Goal: Transaction & Acquisition: Purchase product/service

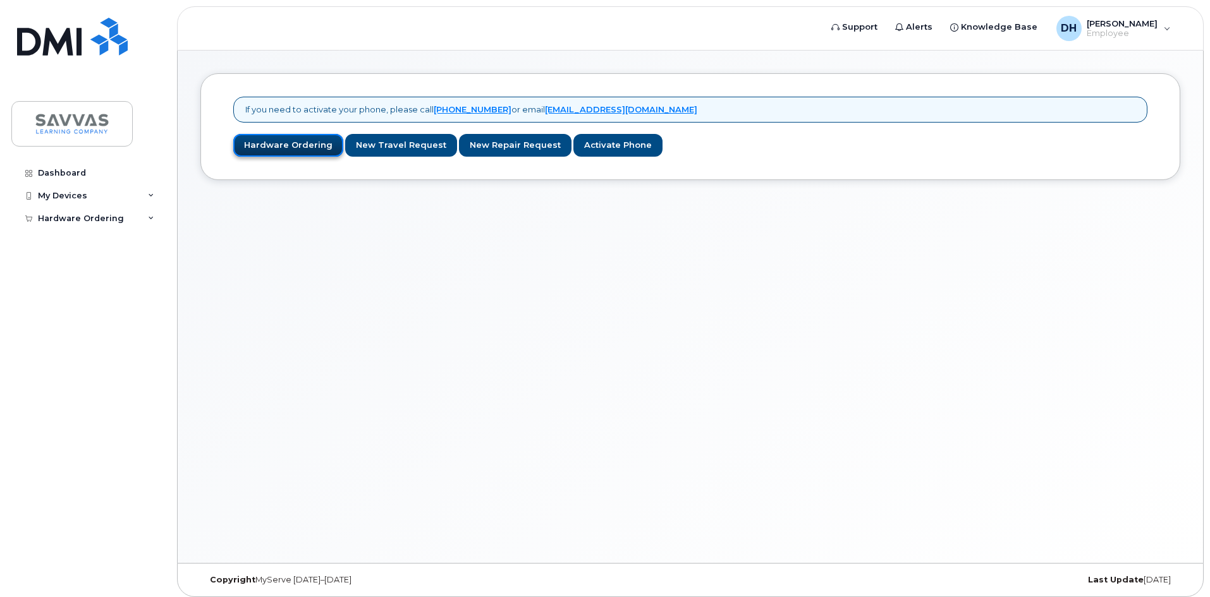
click at [288, 148] on link "Hardware Ordering" at bounding box center [288, 145] width 110 height 23
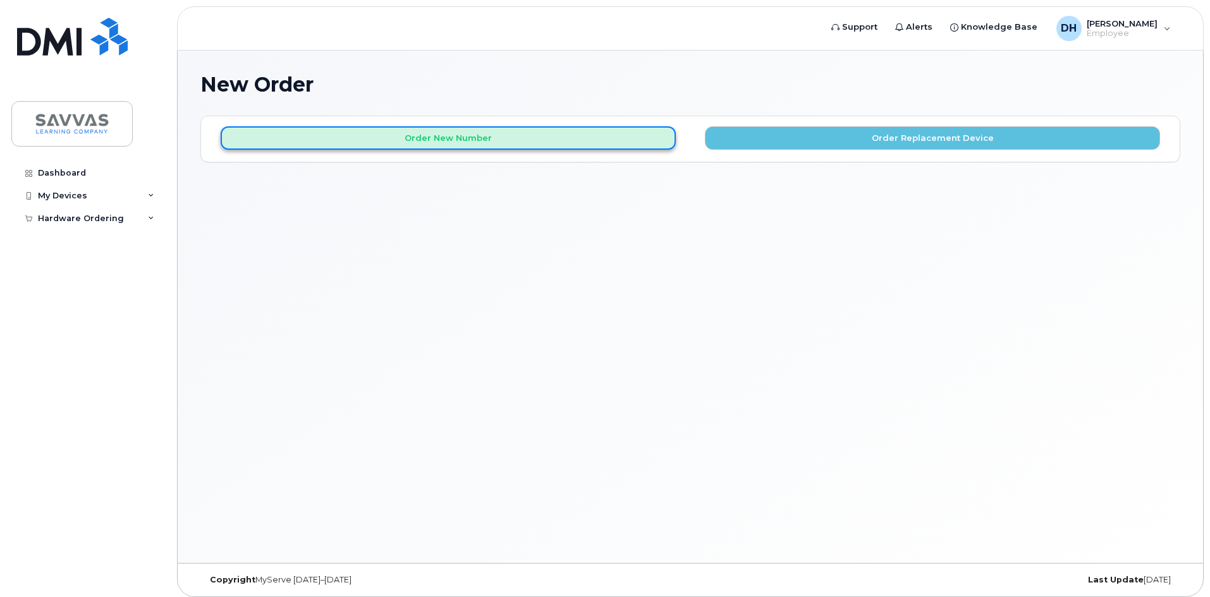
click at [422, 136] on button "Order New Number" at bounding box center [448, 137] width 455 height 23
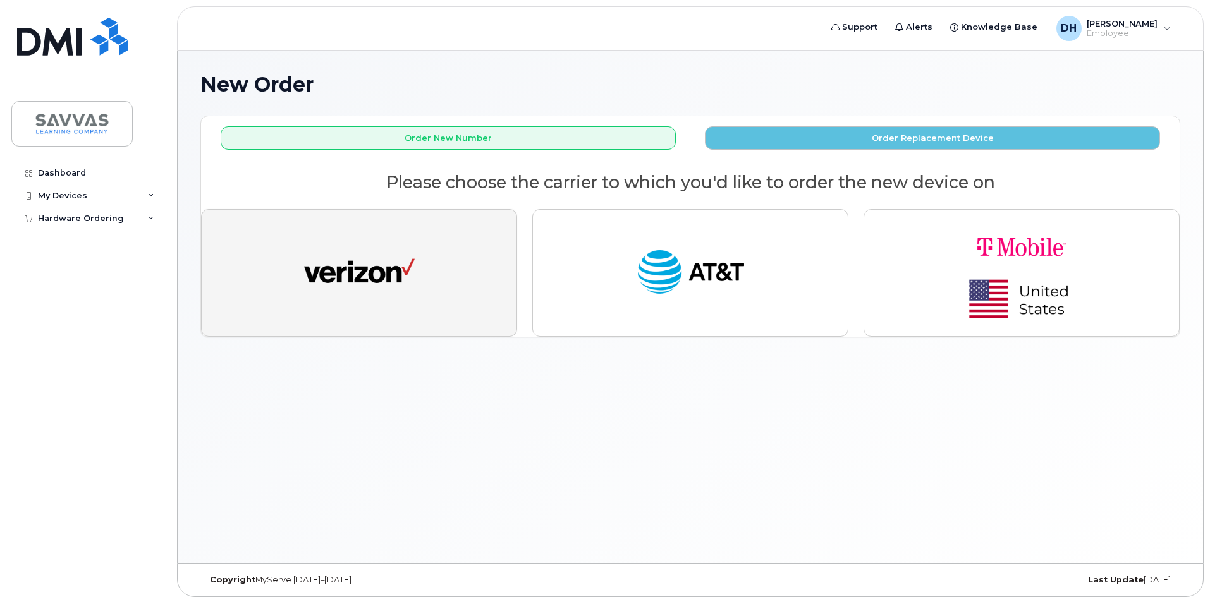
click at [496, 309] on button "button" at bounding box center [359, 273] width 316 height 128
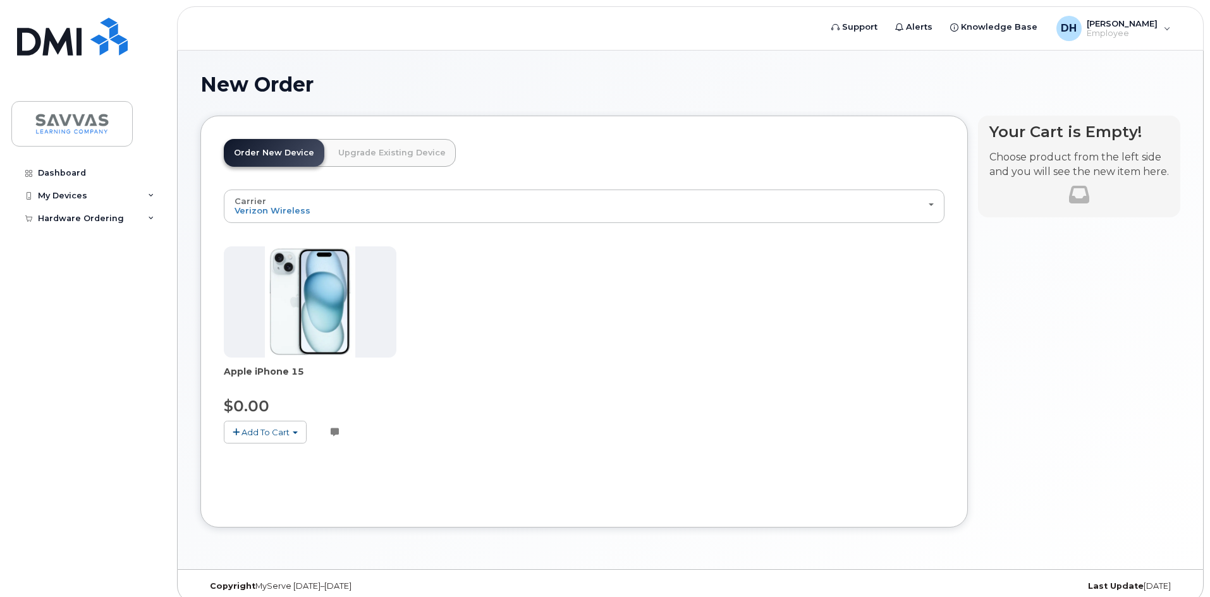
click at [337, 317] on img at bounding box center [310, 302] width 91 height 111
click at [248, 435] on span "Add To Cart" at bounding box center [266, 432] width 48 height 10
click at [297, 458] on link "$0.00 - 3 Year Activation (128GB)" at bounding box center [308, 456] width 163 height 16
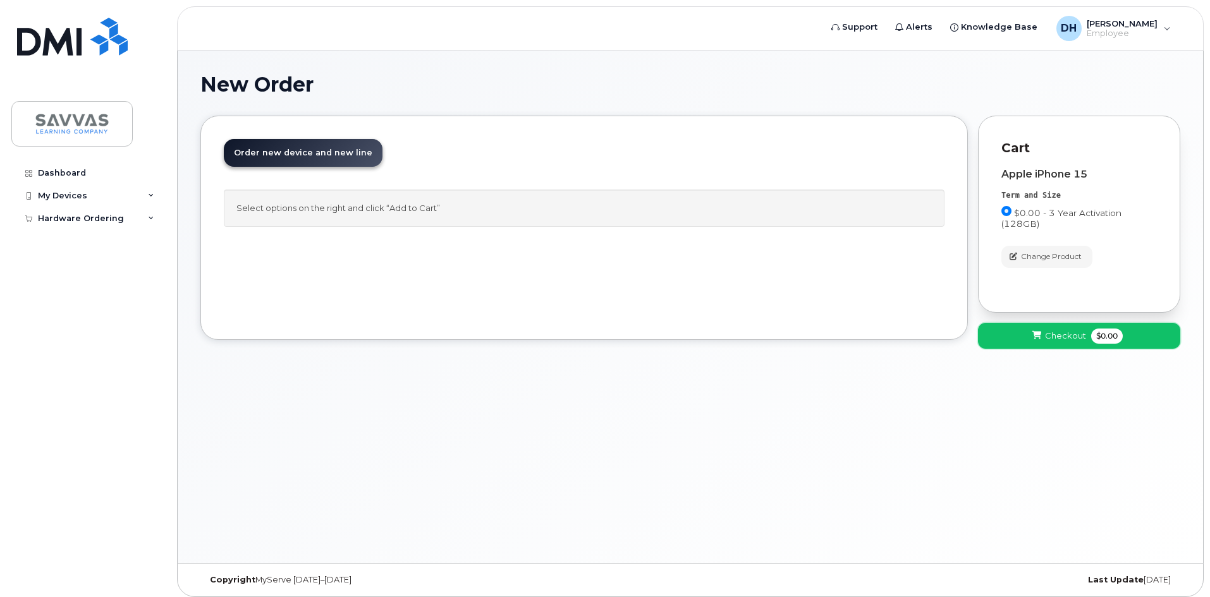
click at [1019, 337] on button "Checkout $0.00" at bounding box center [1079, 336] width 202 height 26
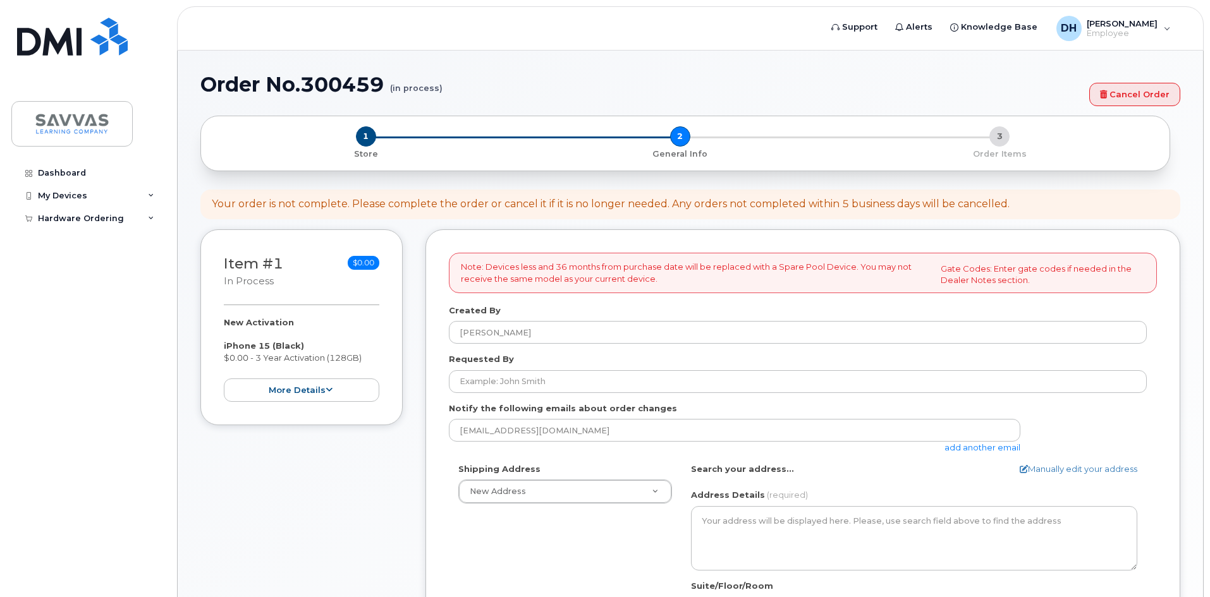
select select
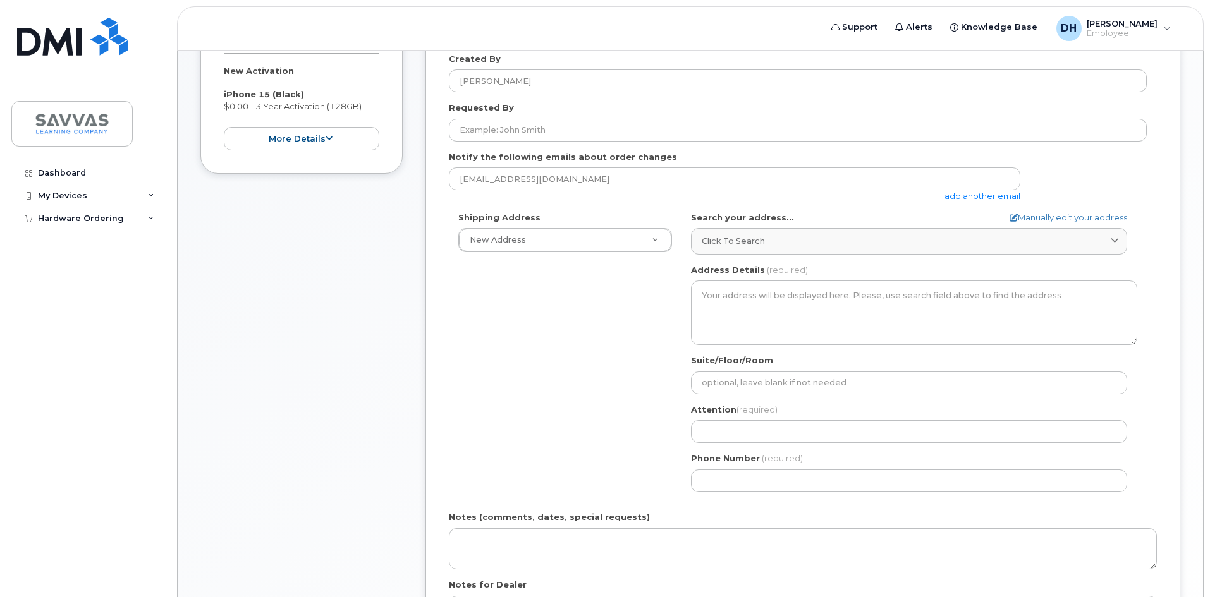
scroll to position [316, 0]
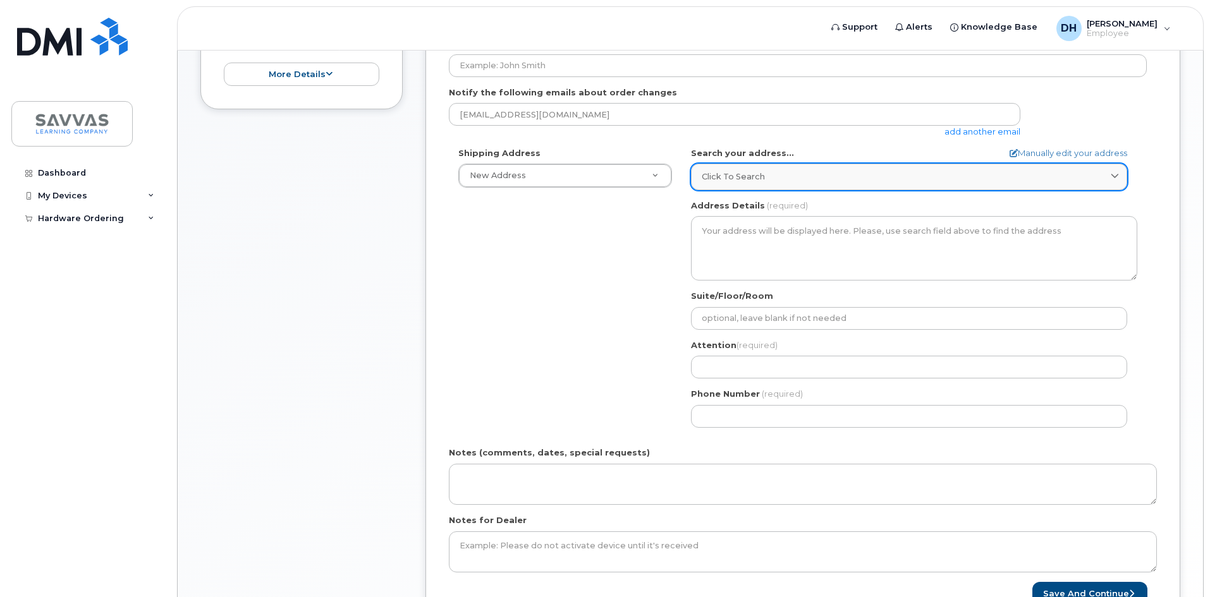
click at [775, 171] on div "Click to search" at bounding box center [909, 177] width 415 height 12
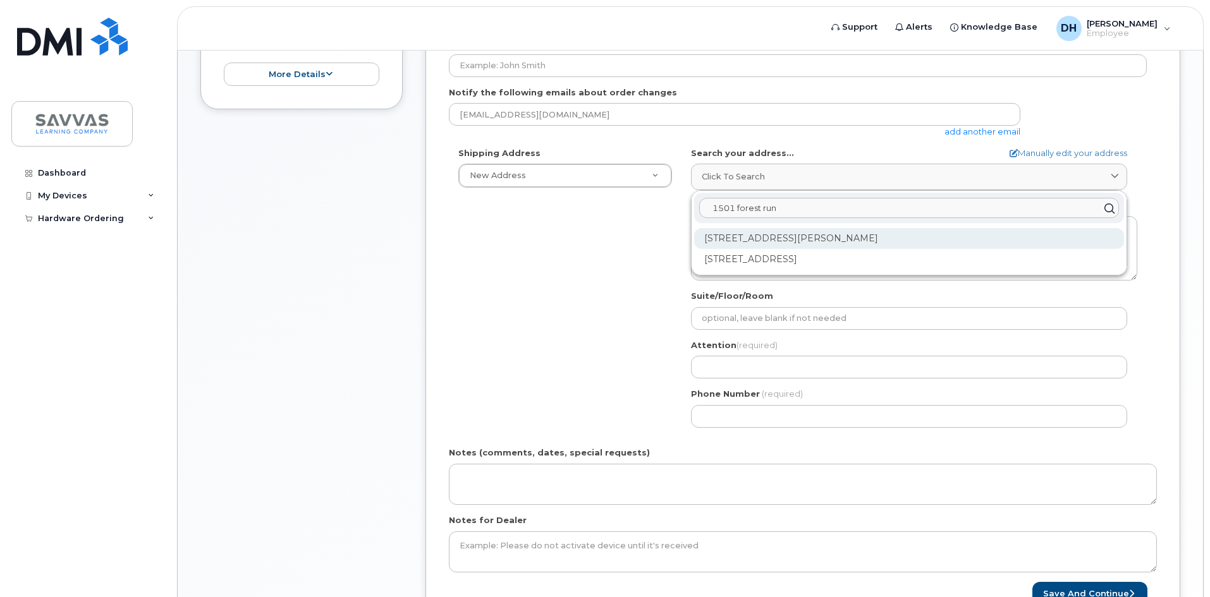
type input "1501 forest run"
click at [790, 244] on div "1501 Forest Run Dr Henrico VA 23228" at bounding box center [909, 238] width 430 height 21
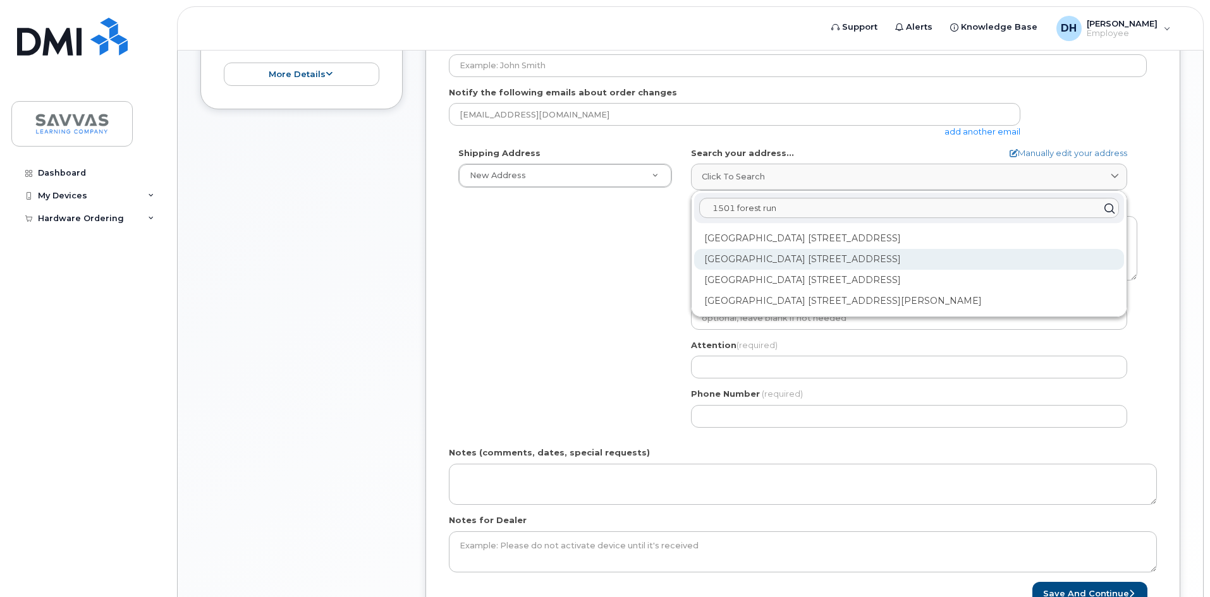
click at [797, 266] on div "Aspen Station 1501 Forest Run Dr Apt B Henrico VA 23228-6221" at bounding box center [909, 259] width 430 height 21
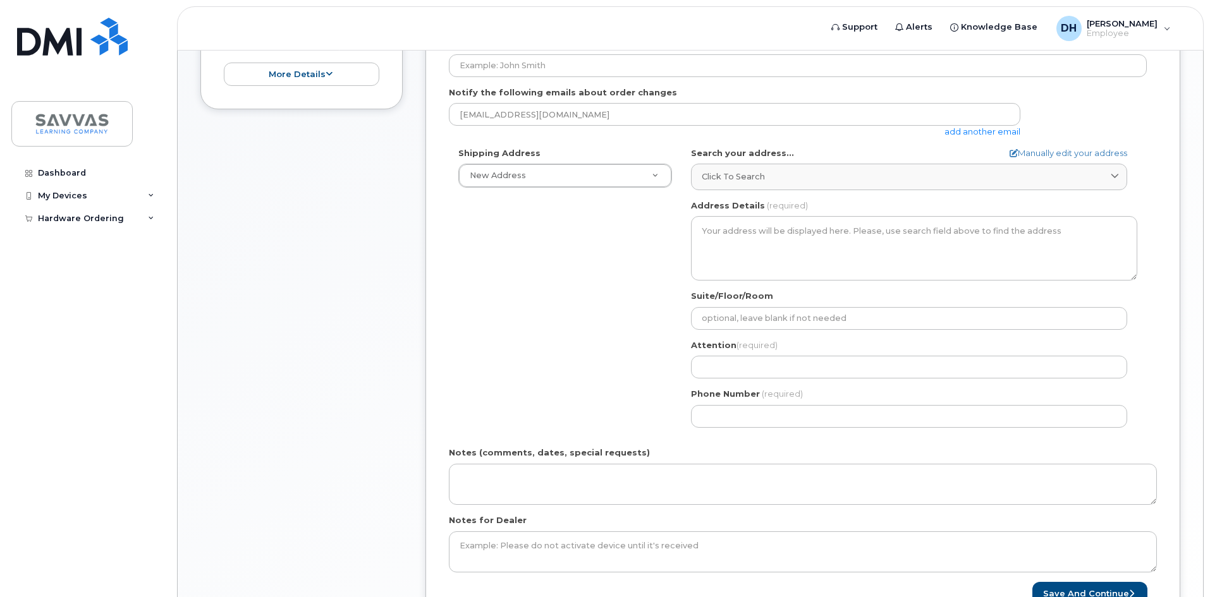
select select
type textarea "Aspen Station 1501 Forest Run Dr Apt B HENRICO VA 23228-6221 UNITED STATES"
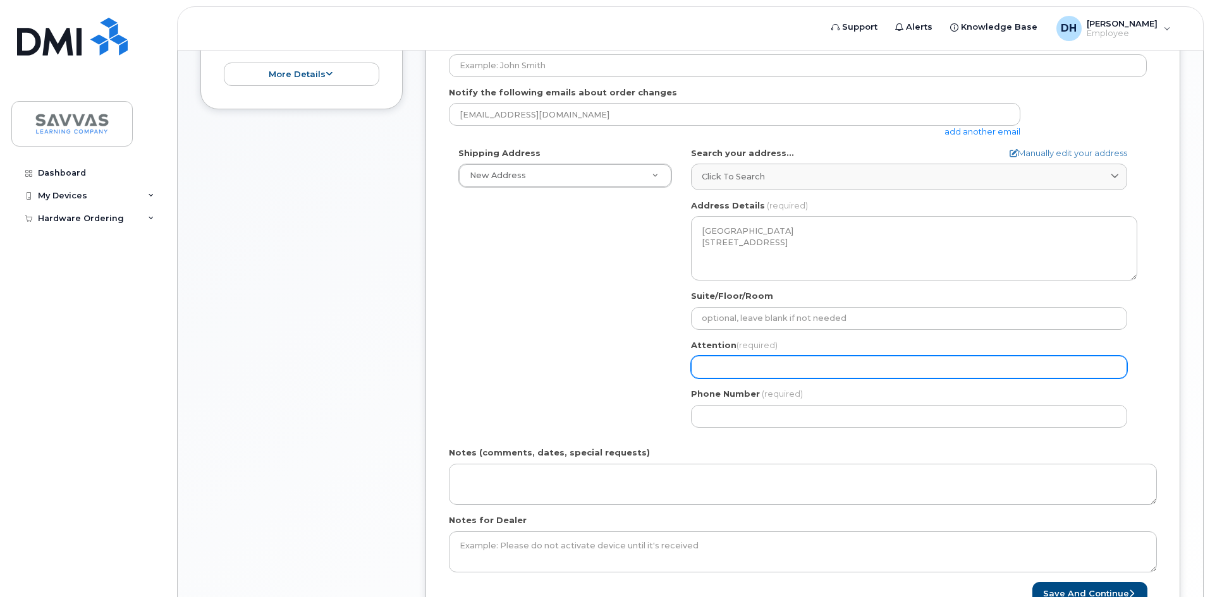
click at [777, 366] on input "Attention (required)" at bounding box center [909, 367] width 436 height 23
select select
type input "D"
select select
type input "Di"
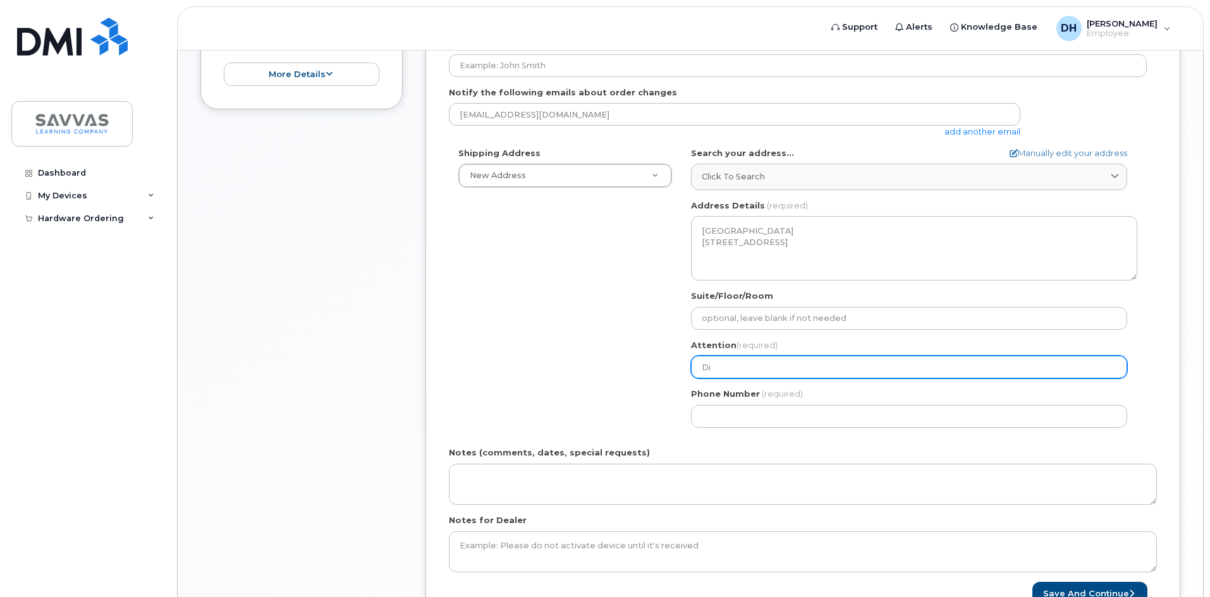
select select
type input "Dio"
select select
type input "Dion"
select select
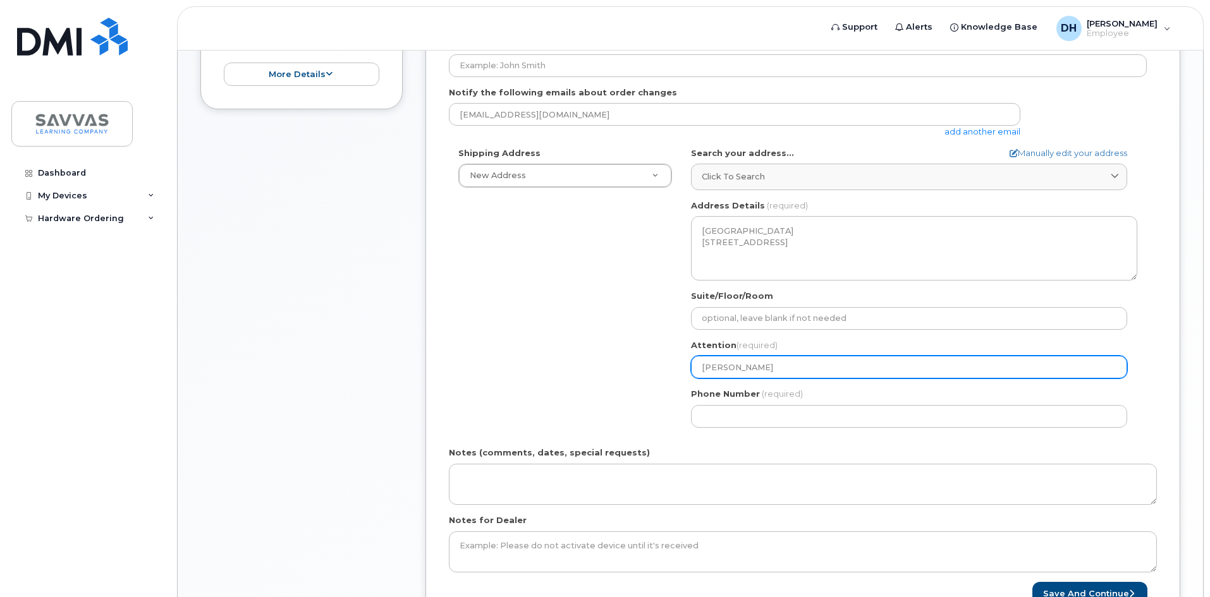
type input "Dion H"
select select
type input "Dion Hu"
select select
type input "Dion Hut"
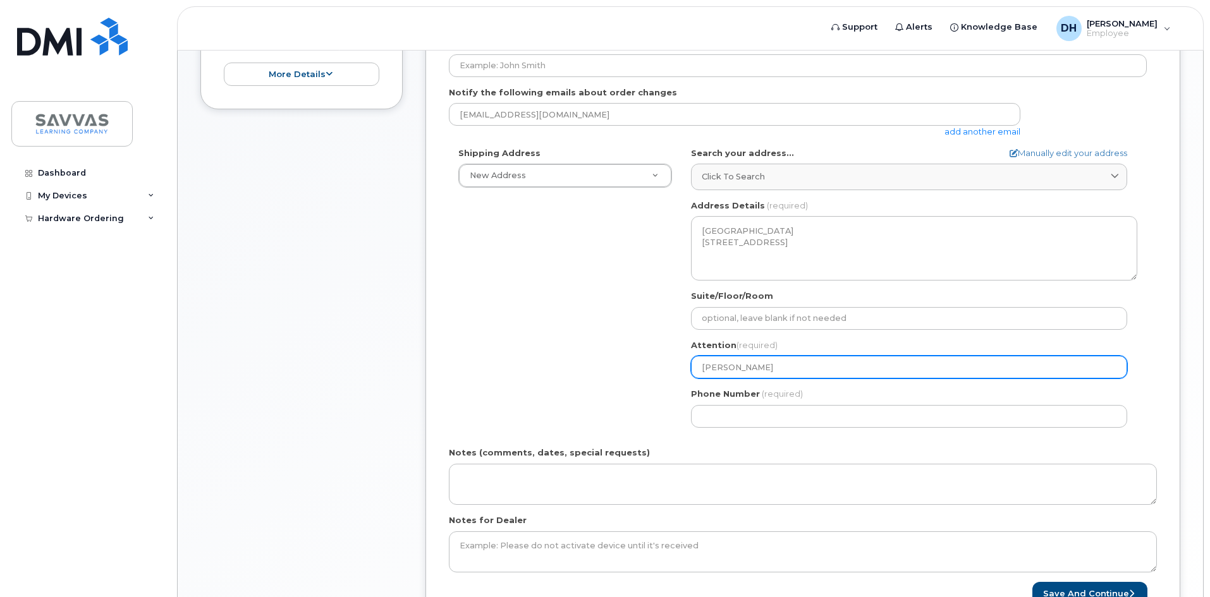
select select
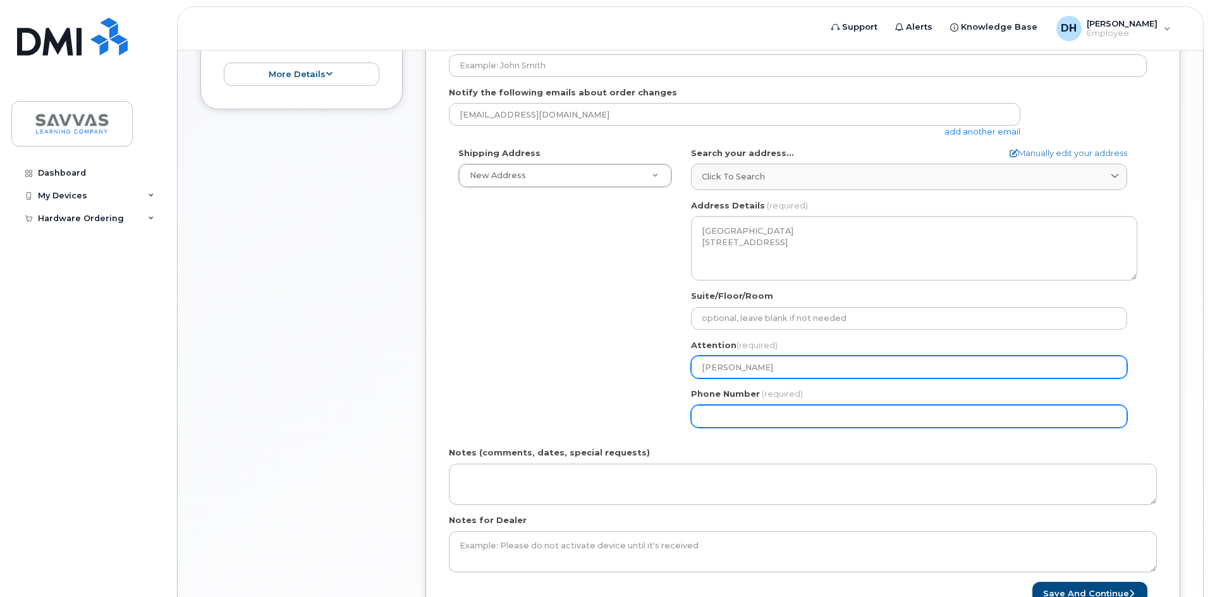
type input "[PERSON_NAME]"
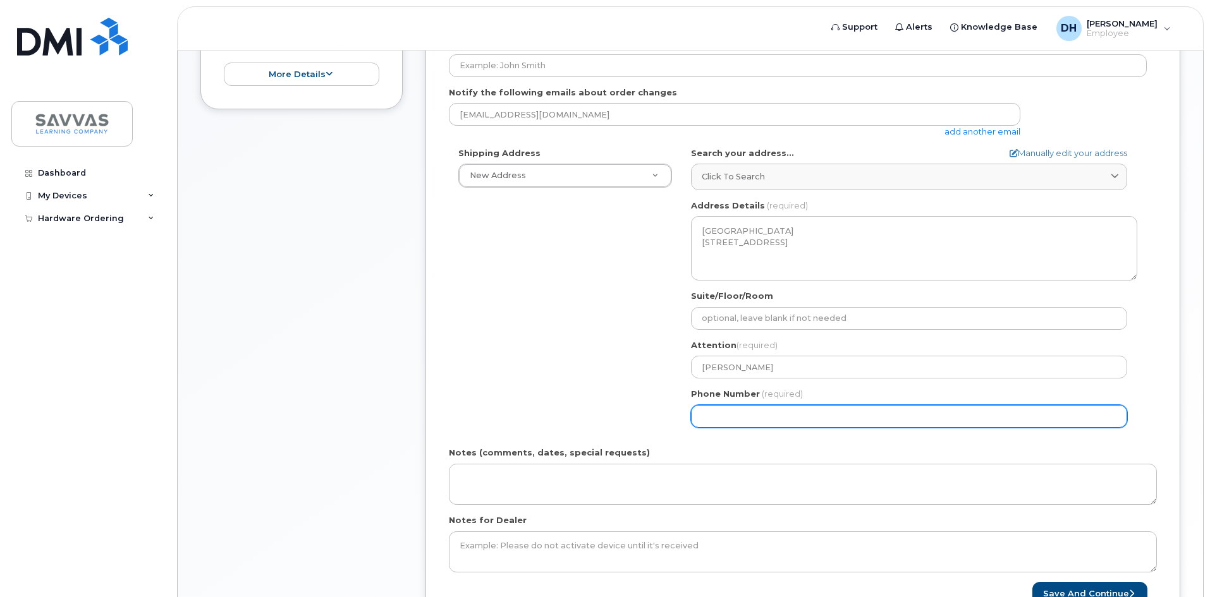
click at [805, 415] on input "Phone Number" at bounding box center [909, 416] width 436 height 23
type input "302504707"
select select
type input "3025047070"
select select
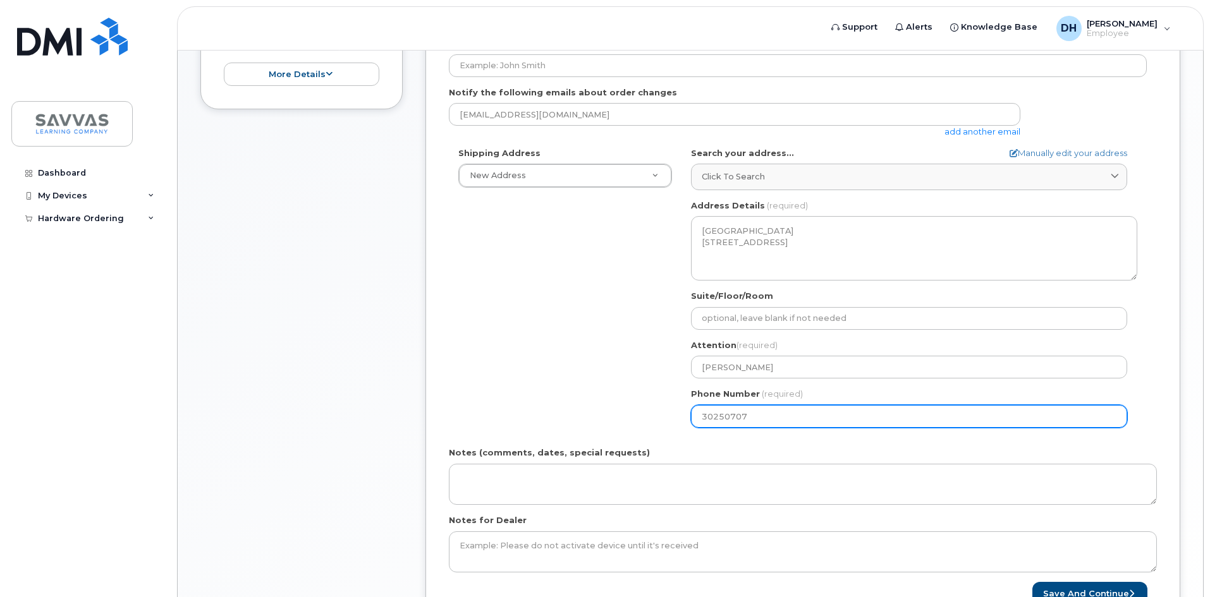
type input "302507070"
select select
type input "3025070703"
select select
type input "3025070704"
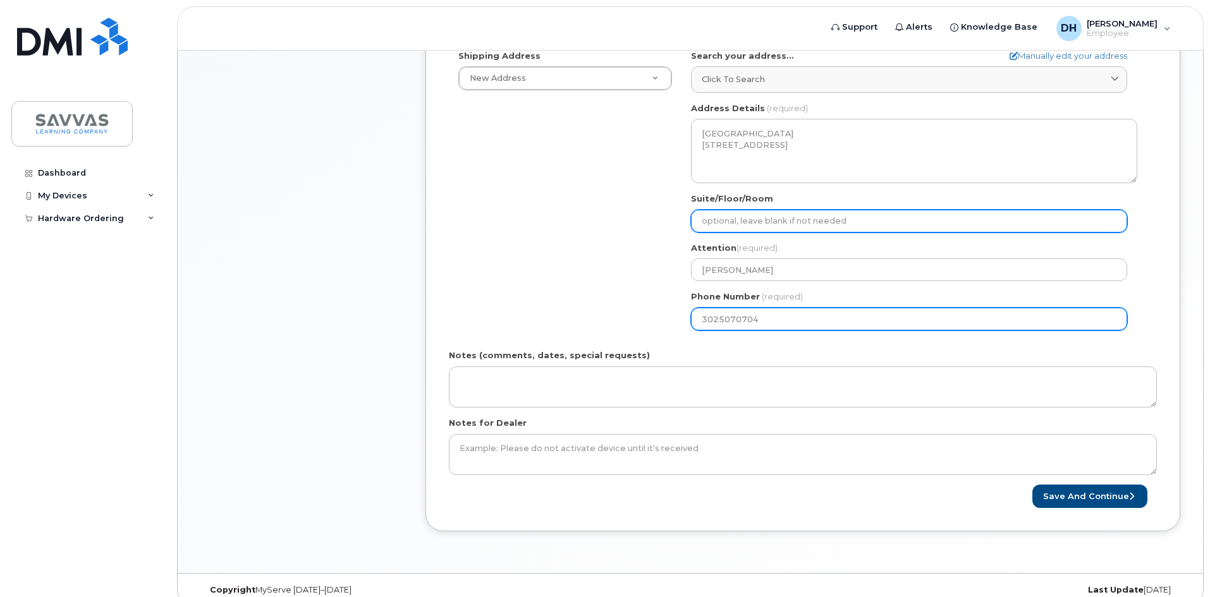
scroll to position [430, 0]
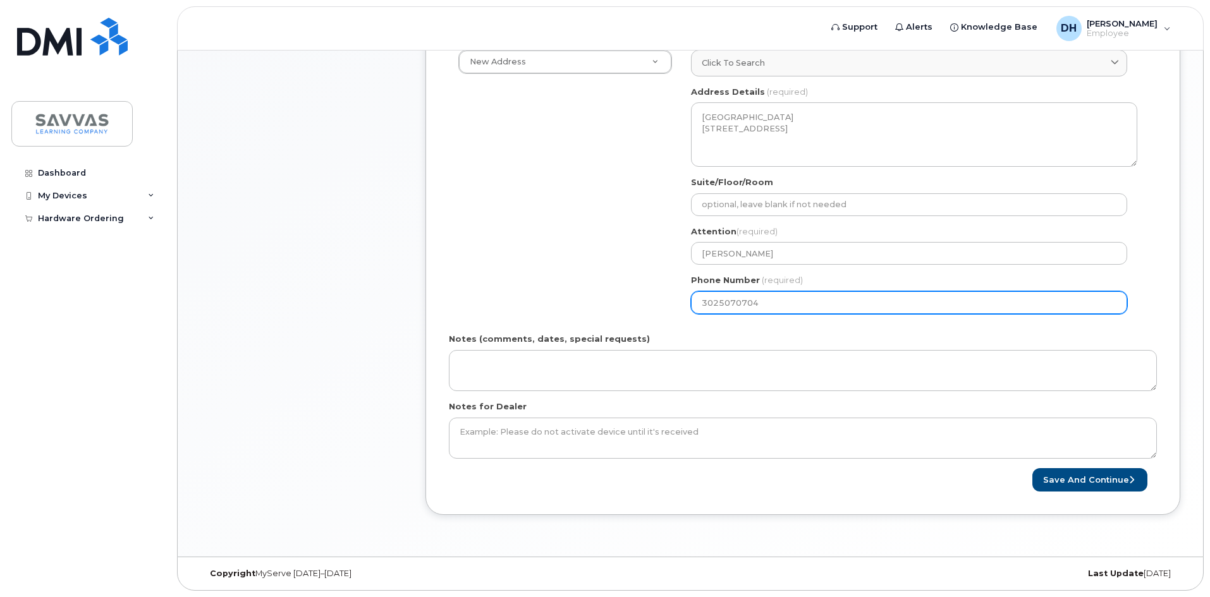
select select
type input "302507070"
select select
type input "3025070703"
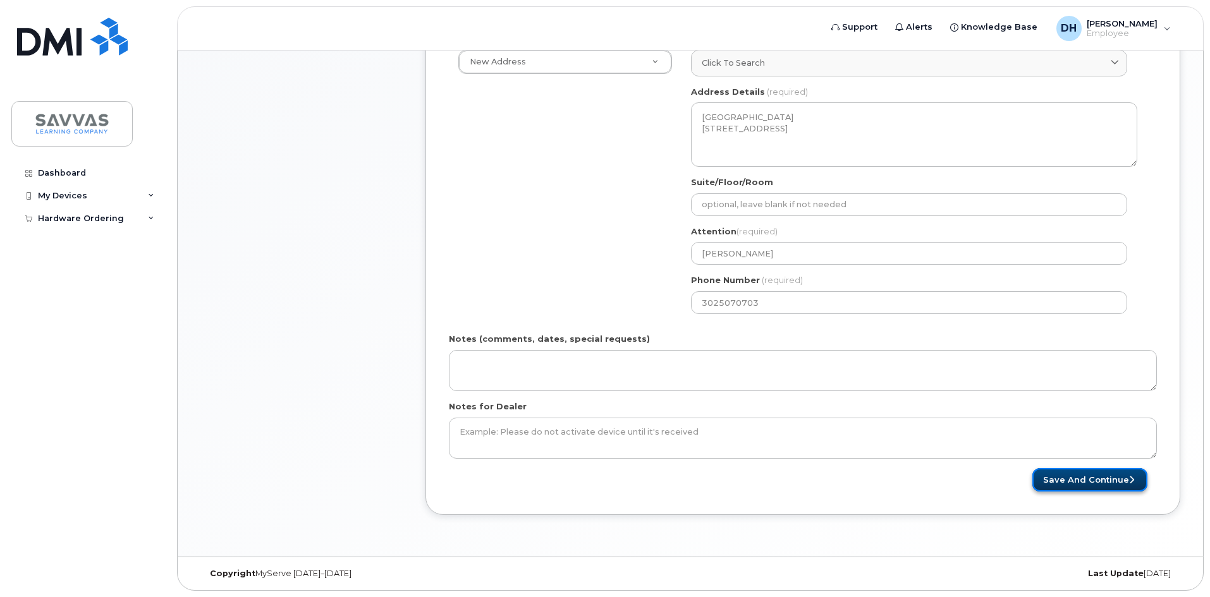
click at [1079, 483] on button "Save and Continue" at bounding box center [1089, 479] width 115 height 23
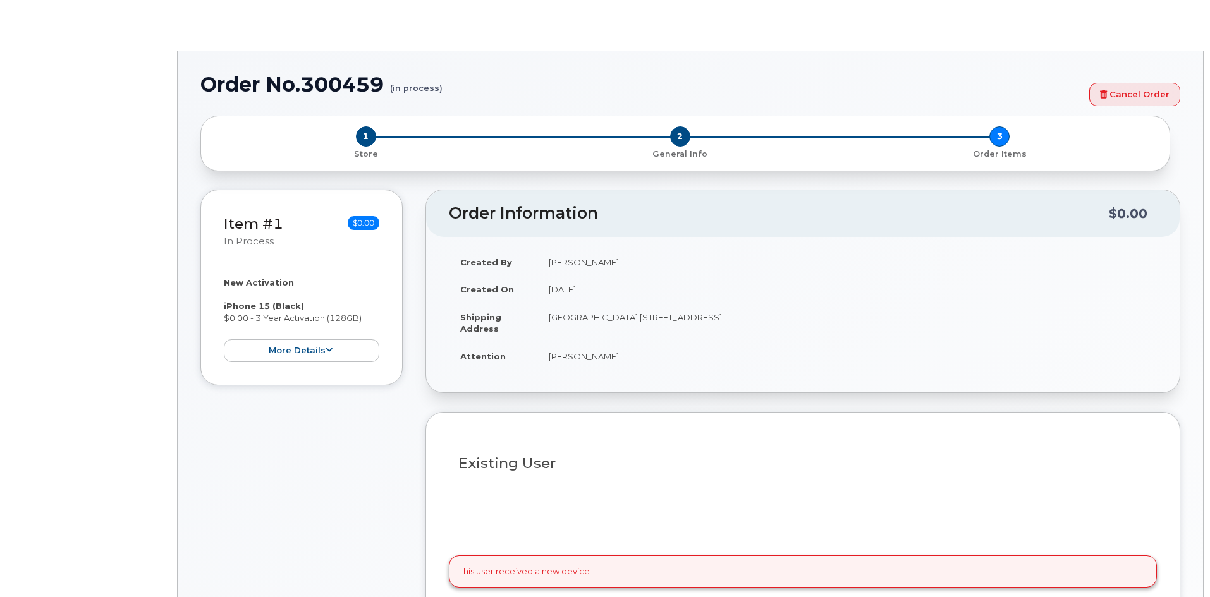
select select
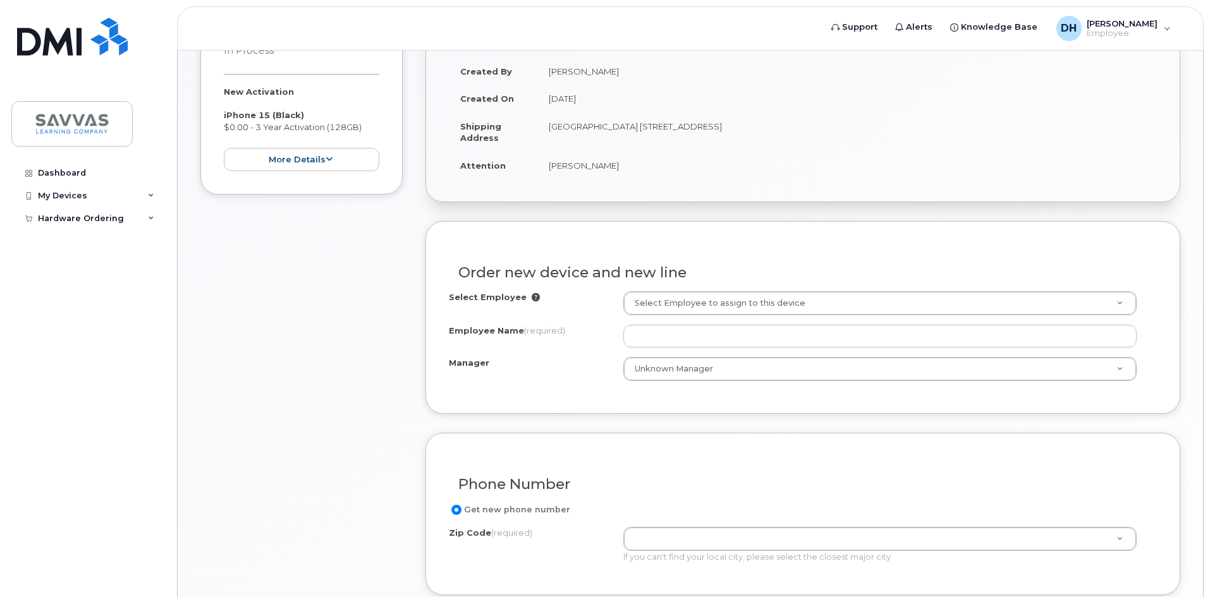
scroll to position [253, 0]
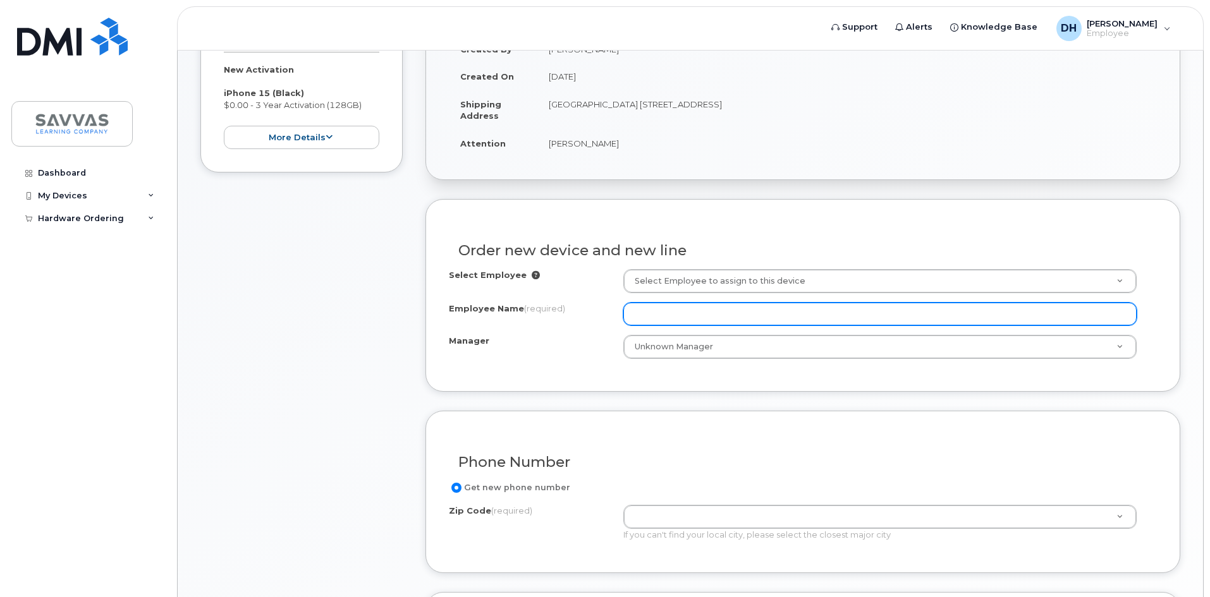
click at [738, 309] on input "Employee Name (required)" at bounding box center [879, 314] width 513 height 23
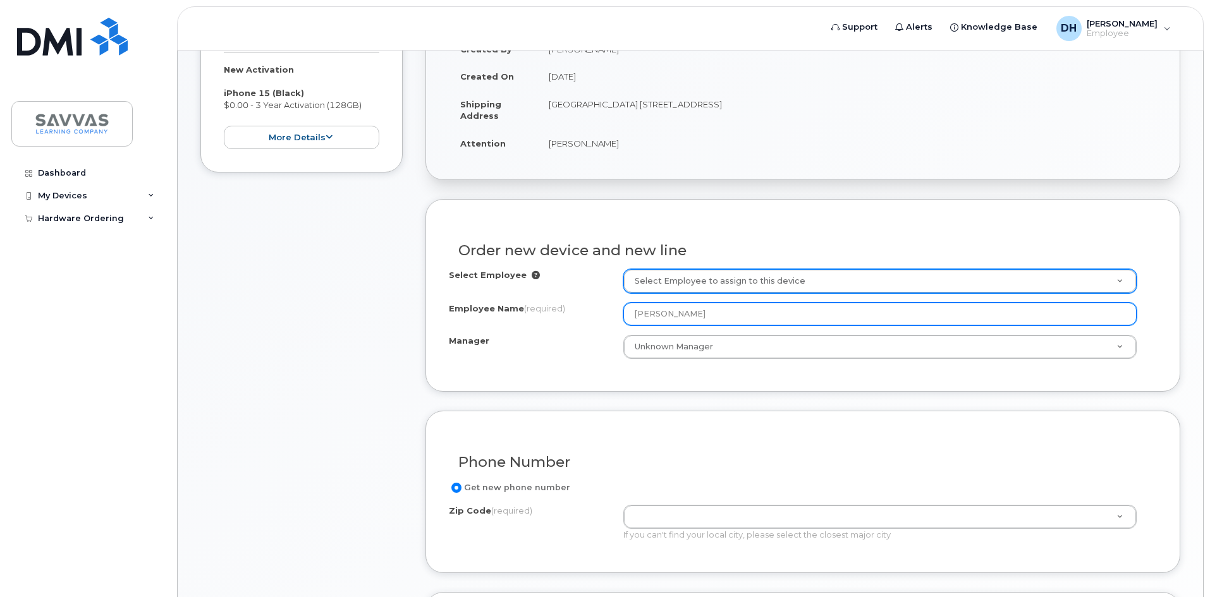
type input "[PERSON_NAME]"
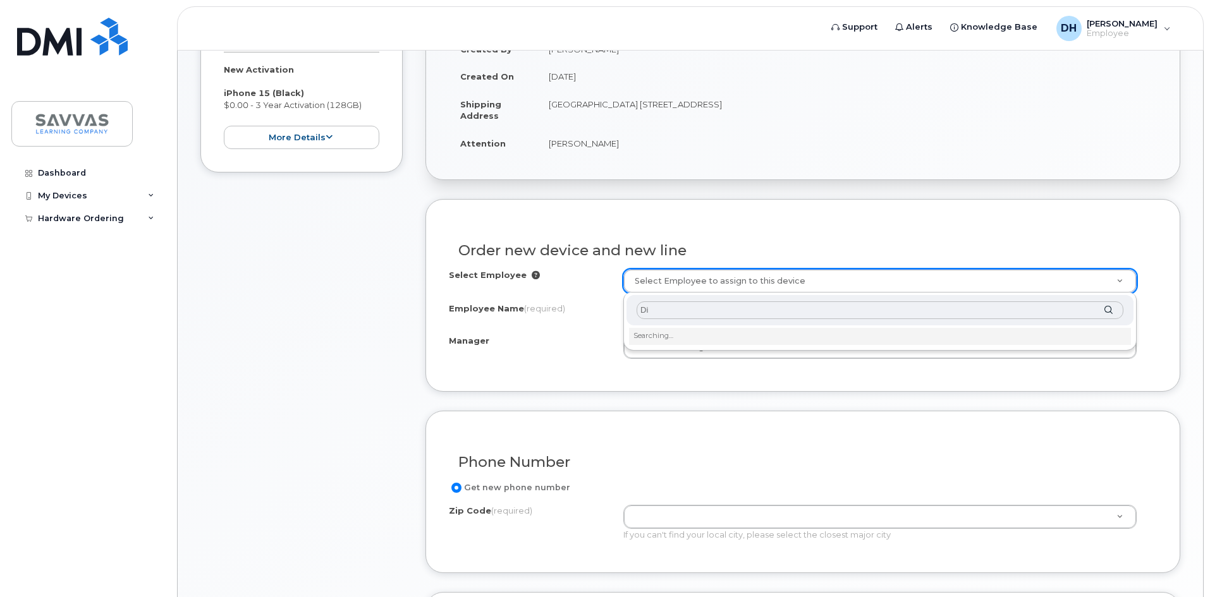
type input "D"
type input "H"
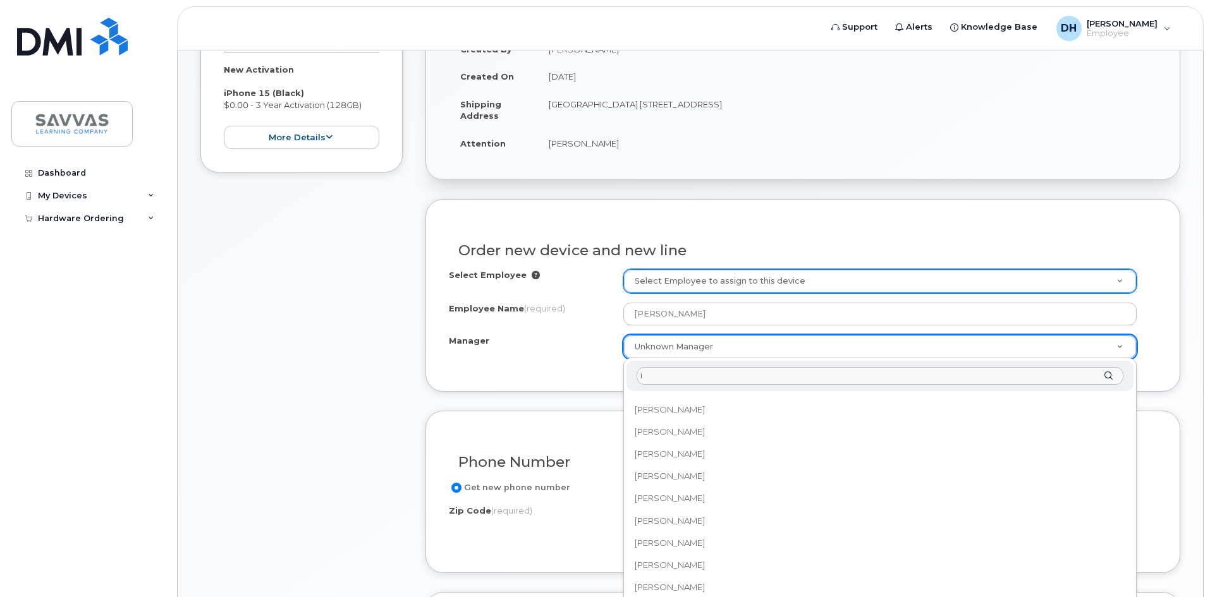
scroll to position [0, 0]
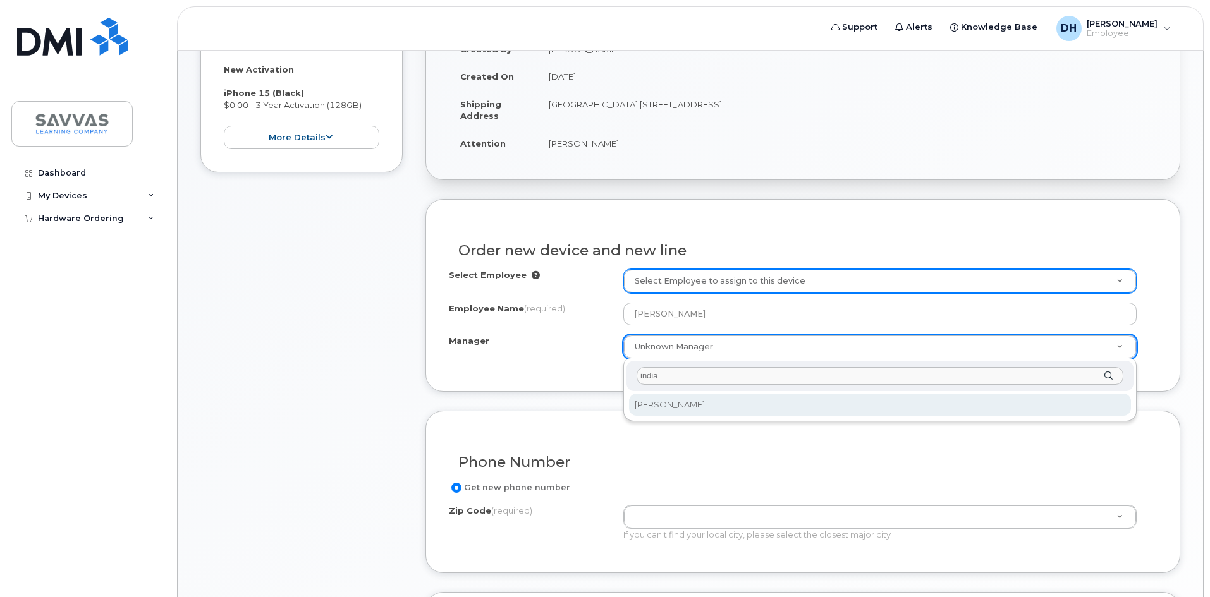
type input "india"
select select "2016152"
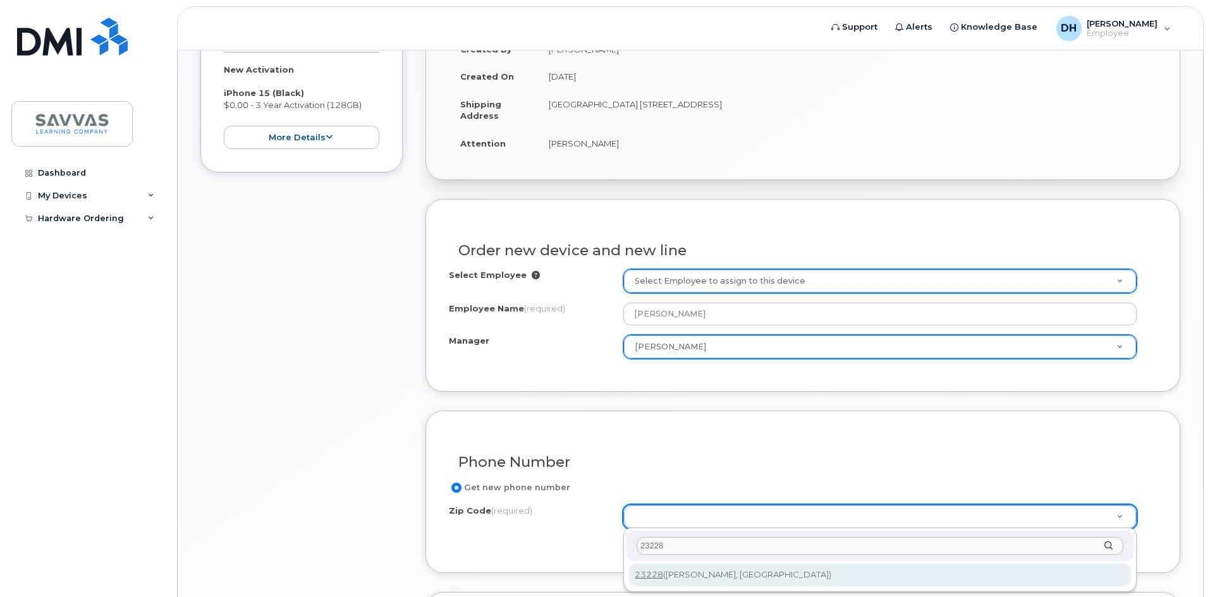
type input "23228"
type input "23228 (Henrico, VA)"
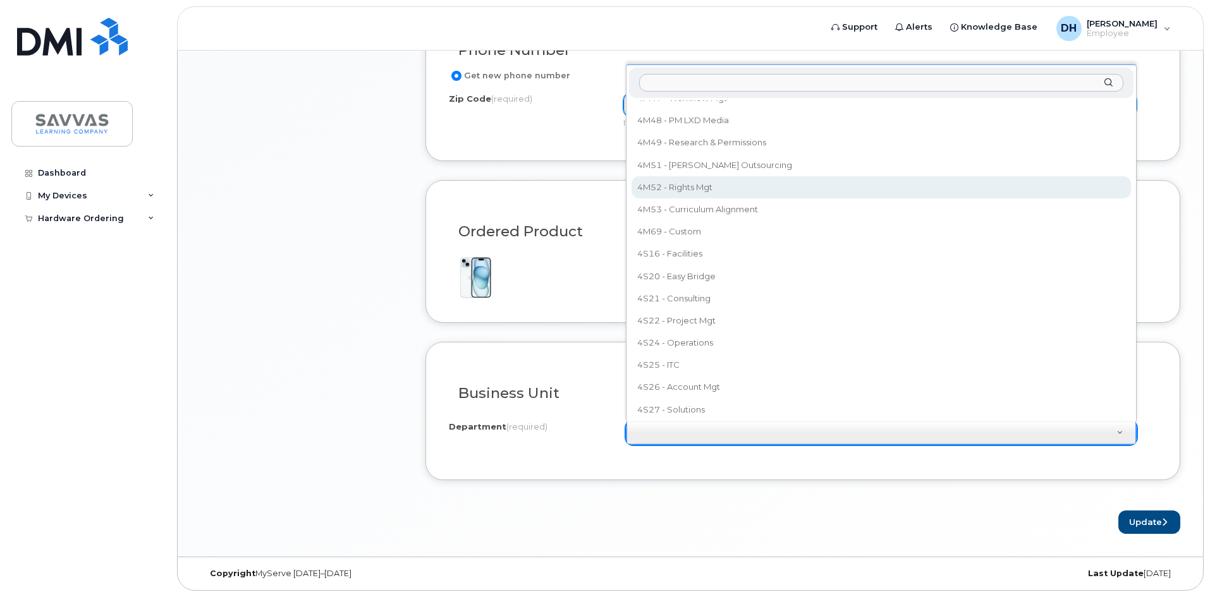
scroll to position [1328, 0]
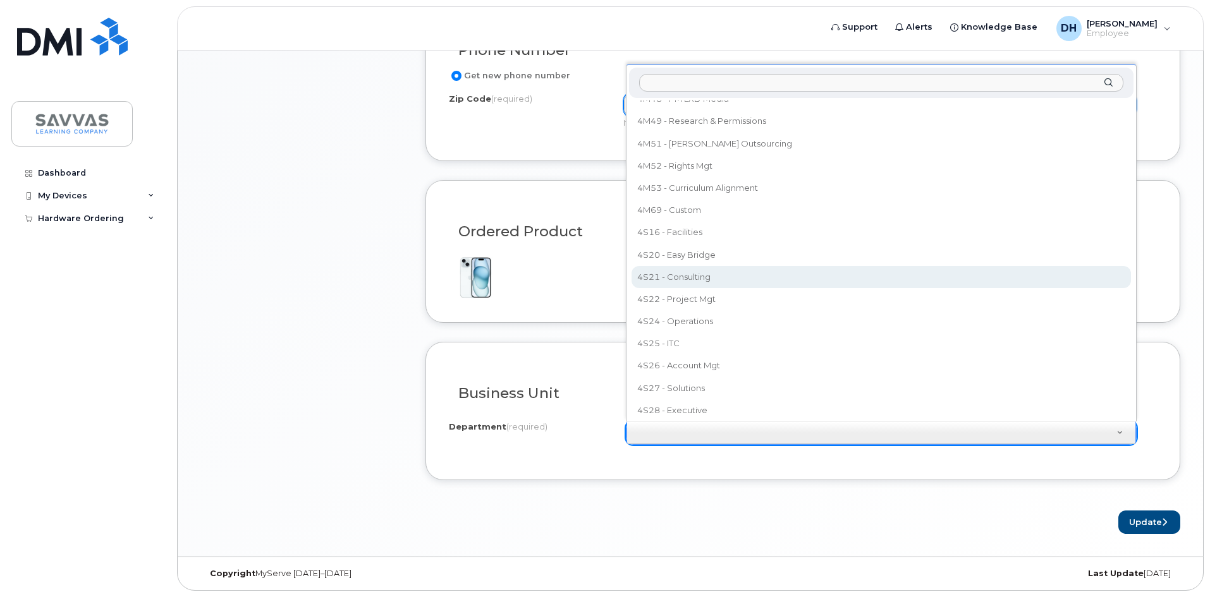
select select "4S21 - Consulting"
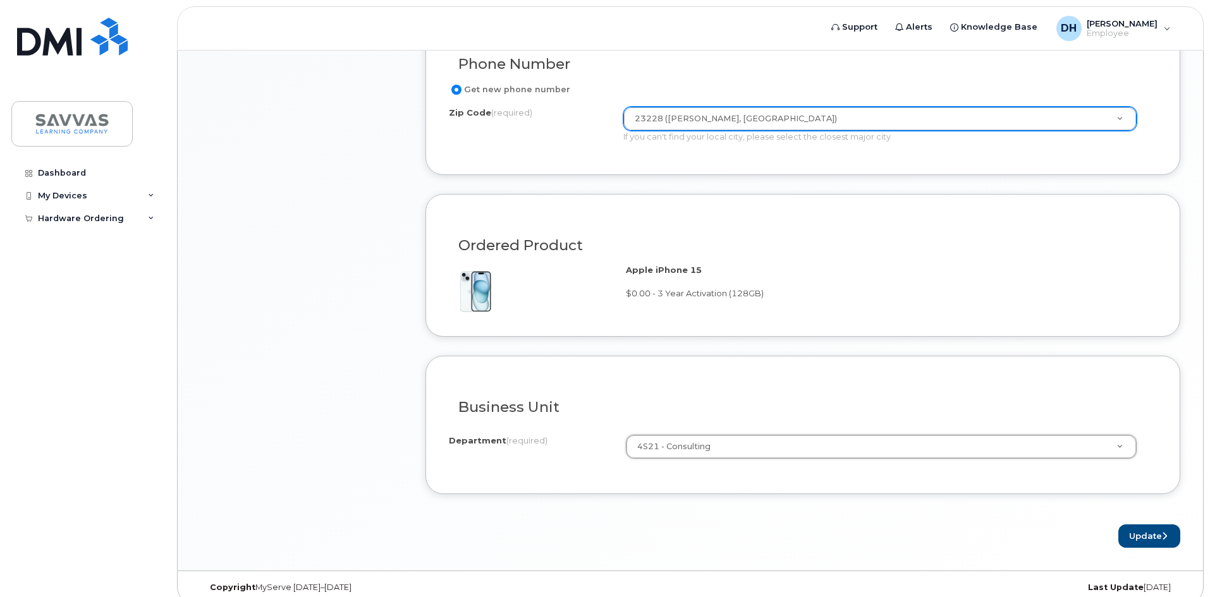
scroll to position [665, 0]
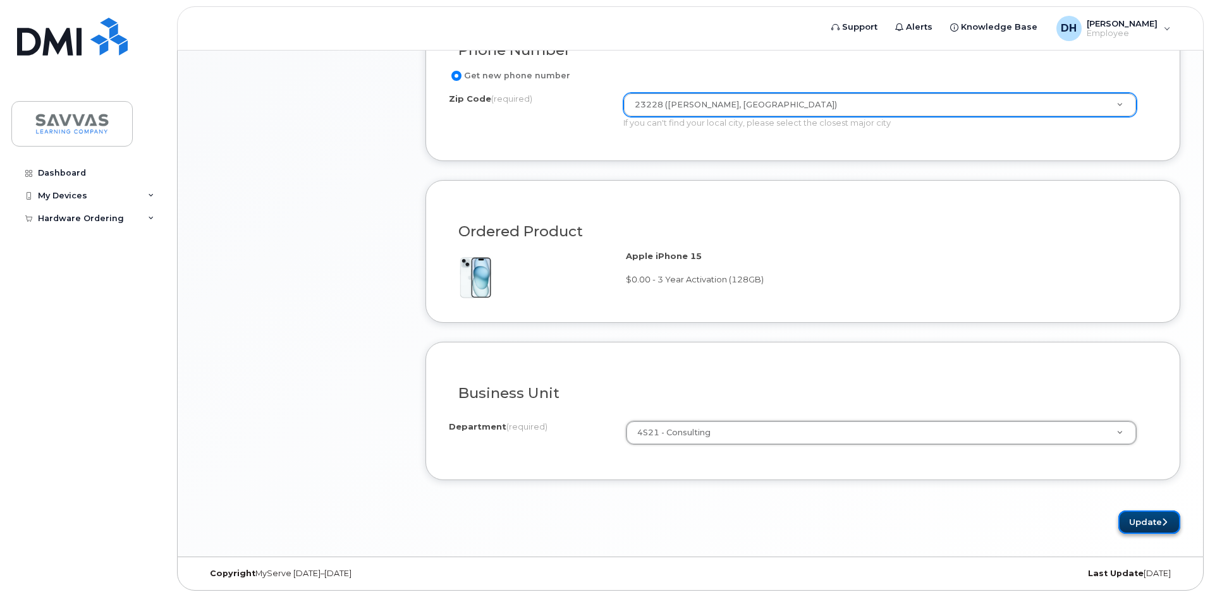
click at [1127, 522] on button "Update" at bounding box center [1149, 522] width 62 height 23
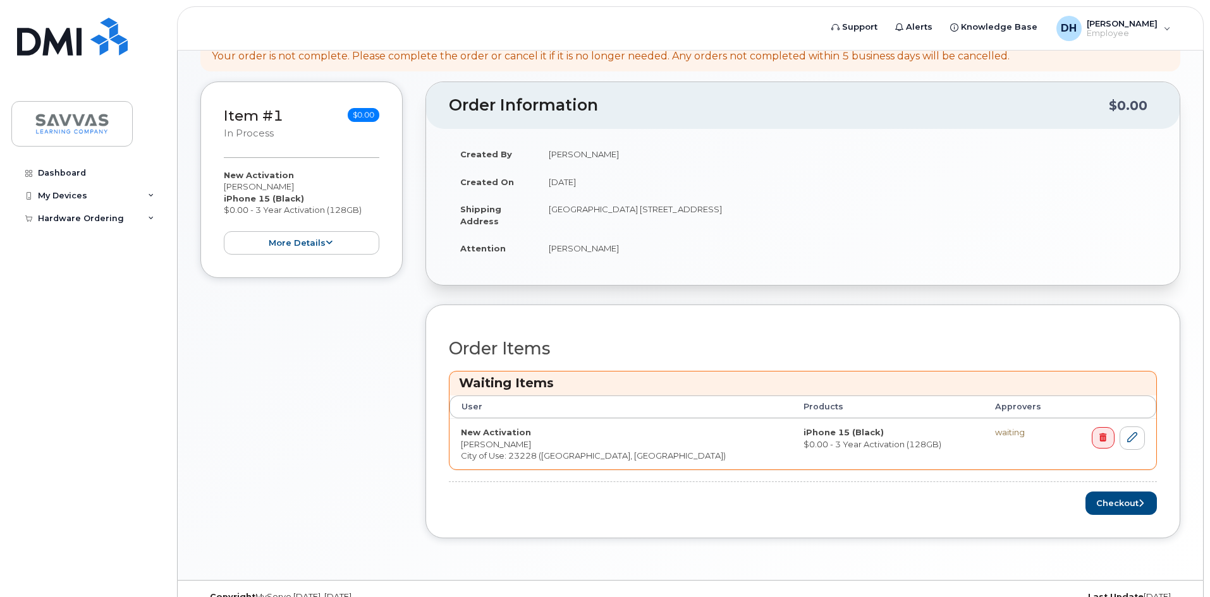
scroll to position [225, 0]
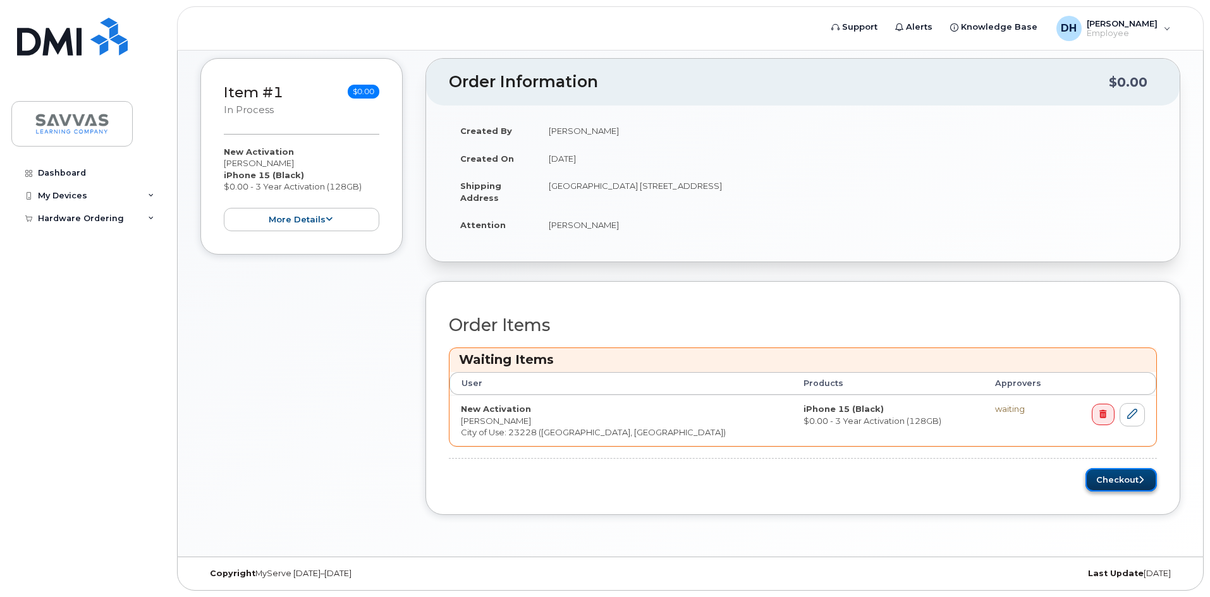
click at [1118, 475] on button "Checkout" at bounding box center [1121, 479] width 71 height 23
